Goal: Information Seeking & Learning: Learn about a topic

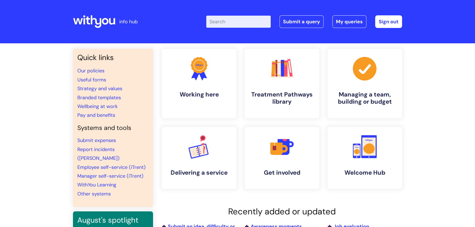
click at [220, 22] on input "Enter your search term here..." at bounding box center [238, 22] width 64 height 12
type input "recruitment"
click at [217, 24] on input "Enter your search term here..." at bounding box center [238, 22] width 64 height 12
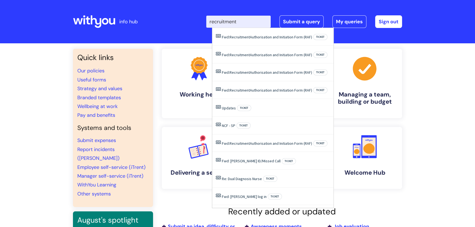
type input "recruitment"
click button "Search" at bounding box center [0, 0] width 0 height 0
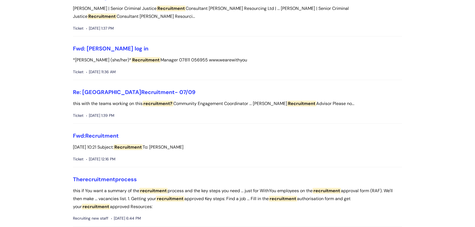
scroll to position [523, 0]
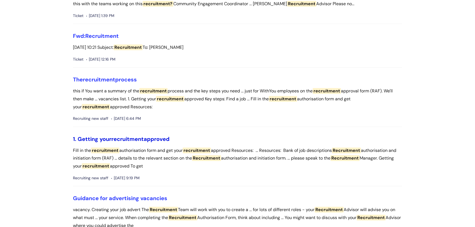
click at [137, 137] on span "recruitment" at bounding box center [127, 138] width 32 height 7
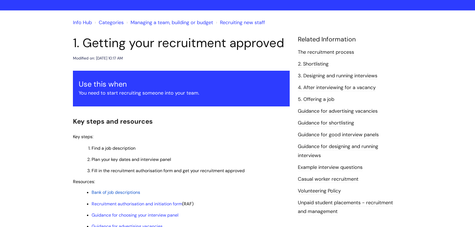
scroll to position [100, 0]
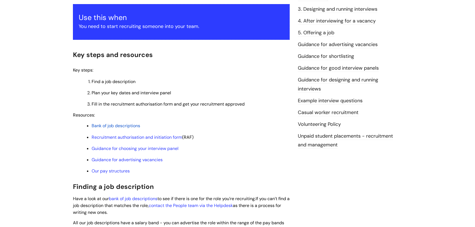
click at [133, 125] on span "Bank of job descriptions" at bounding box center [116, 126] width 49 height 6
